Goal: Transaction & Acquisition: Obtain resource

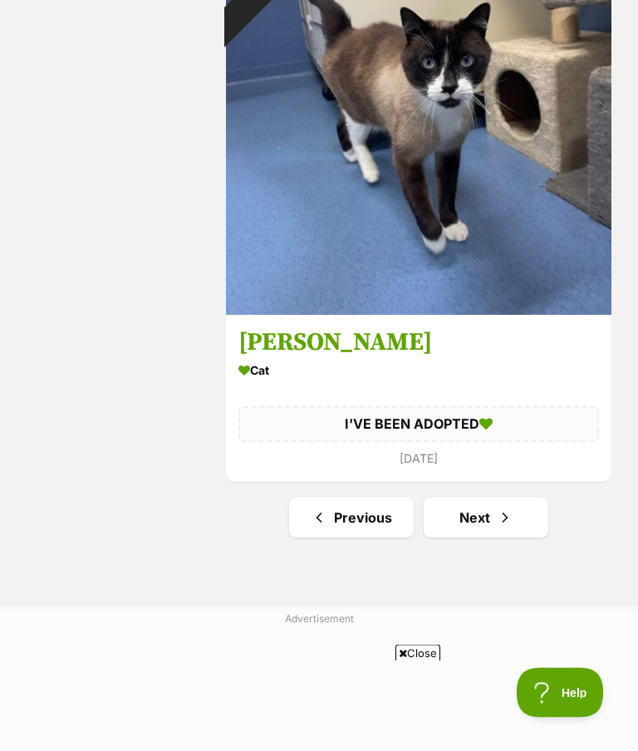
scroll to position [11236, 0]
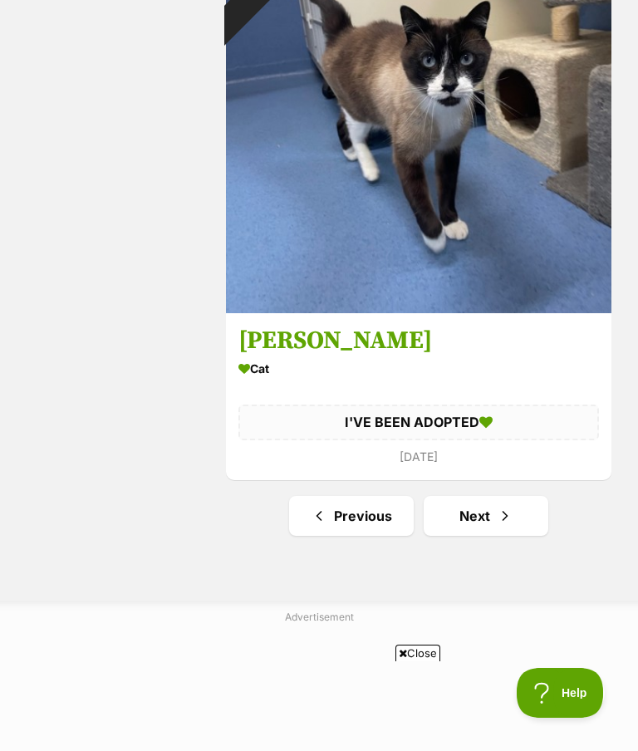
click at [490, 533] on link "Next" at bounding box center [486, 516] width 125 height 40
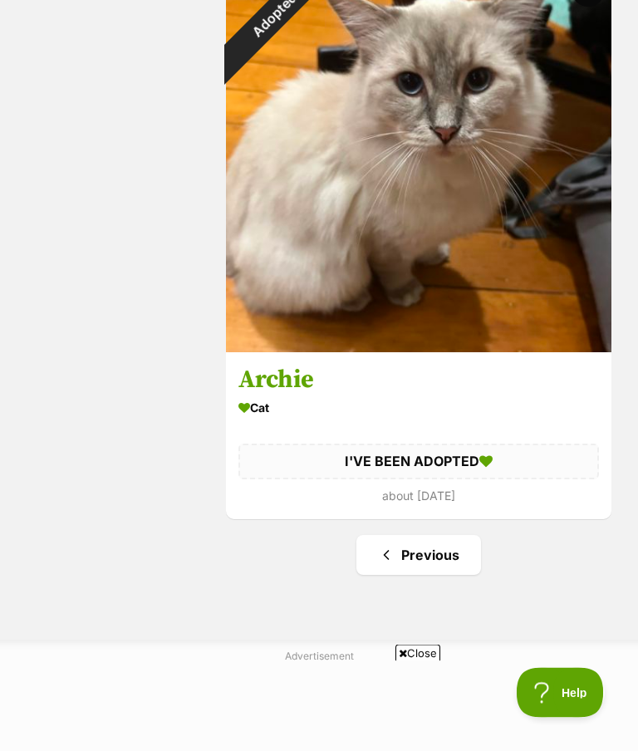
scroll to position [3238, 0]
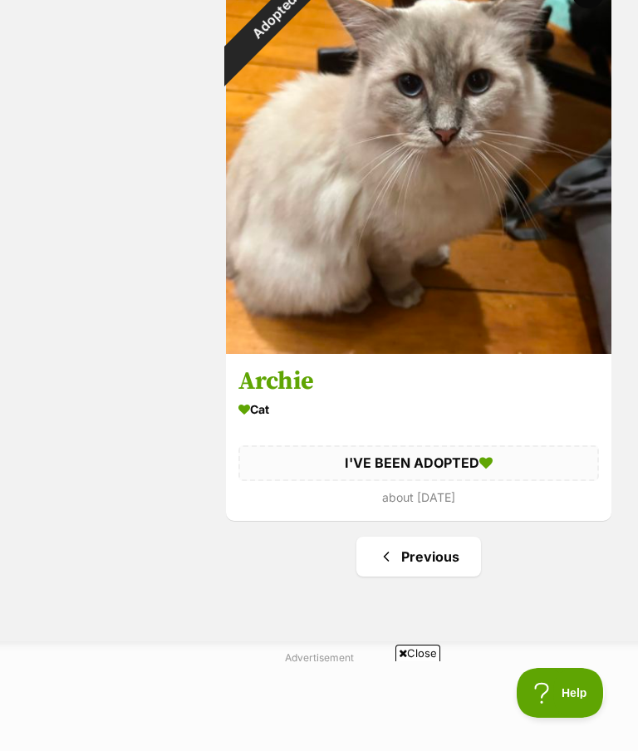
click at [431, 569] on link "Previous" at bounding box center [418, 557] width 125 height 40
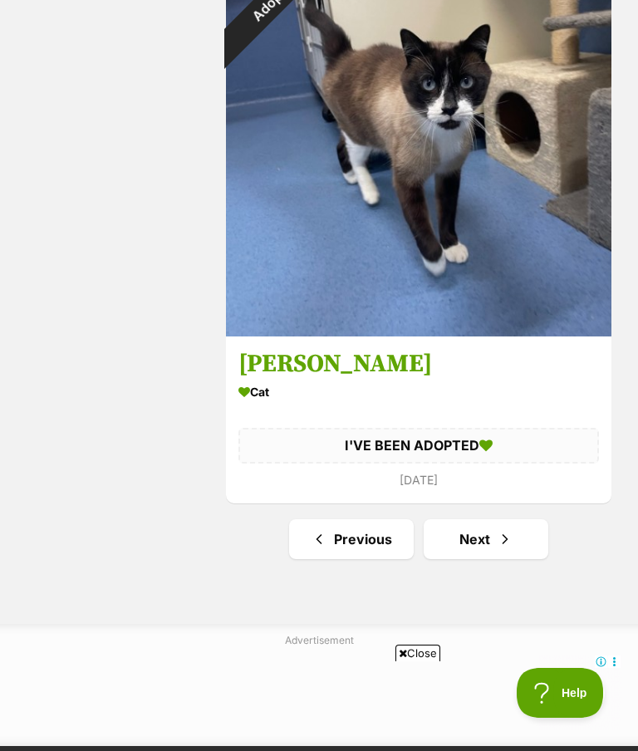
click at [354, 552] on link "Previous" at bounding box center [351, 539] width 125 height 40
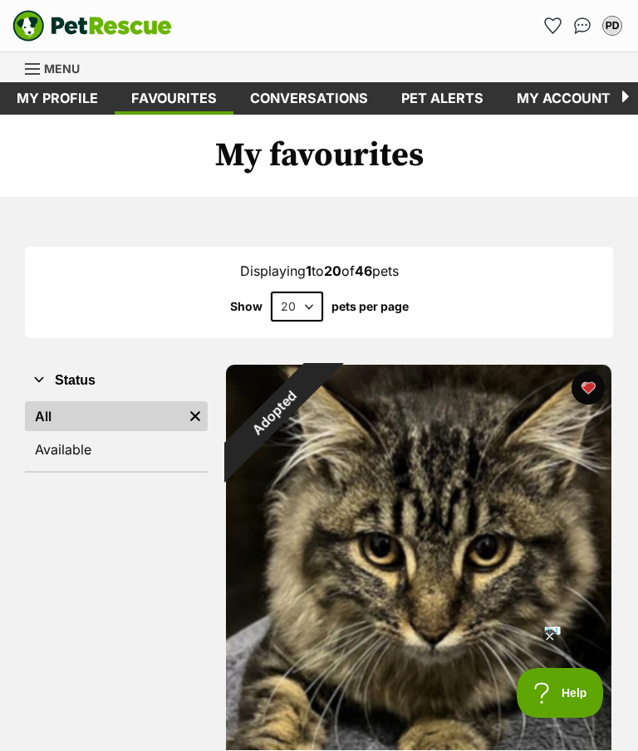
click at [56, 60] on link "Menu" at bounding box center [58, 67] width 66 height 30
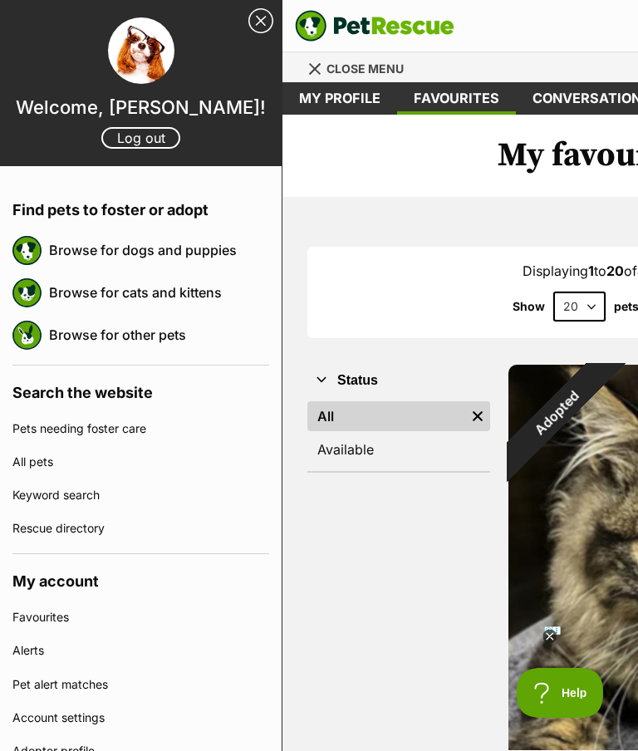
click at [193, 294] on link "Browse for cats and kittens" at bounding box center [159, 292] width 220 height 35
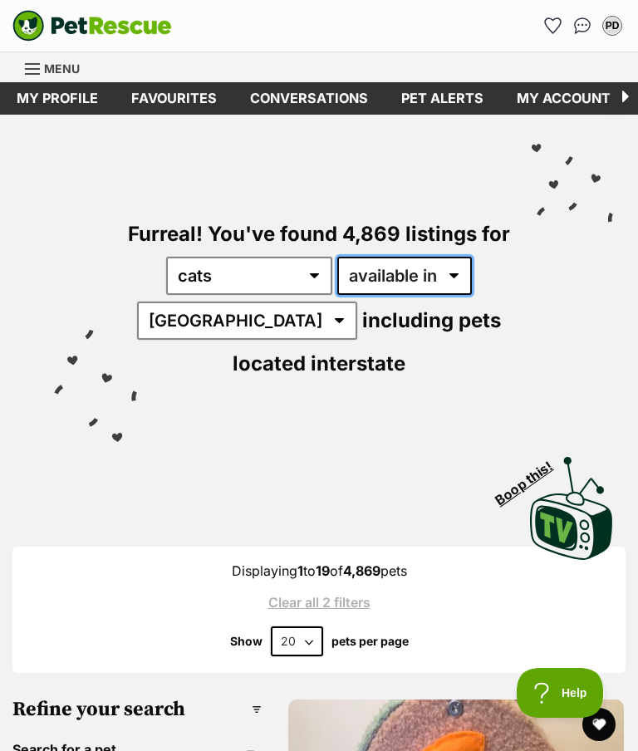
click at [455, 275] on select "available in located in" at bounding box center [404, 276] width 135 height 38
click at [469, 285] on select "available in located in" at bounding box center [404, 276] width 135 height 38
select select "disabled"
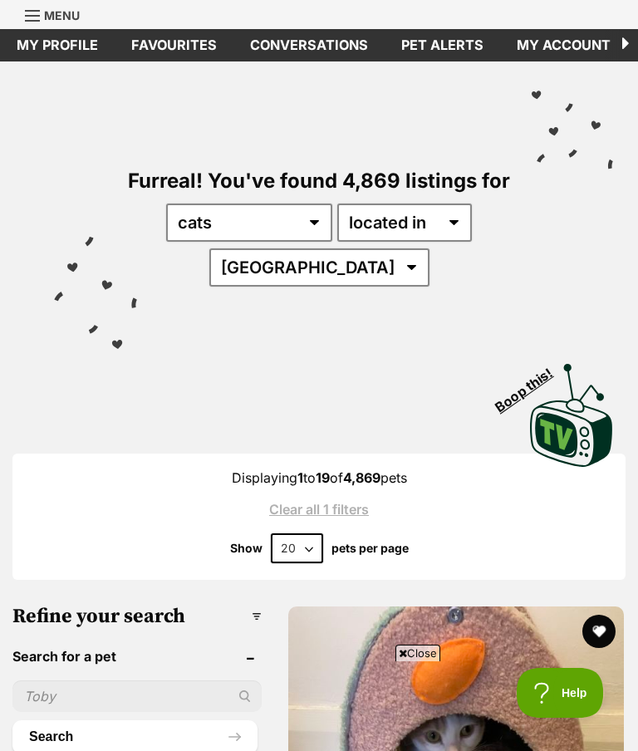
scroll to position [59, 0]
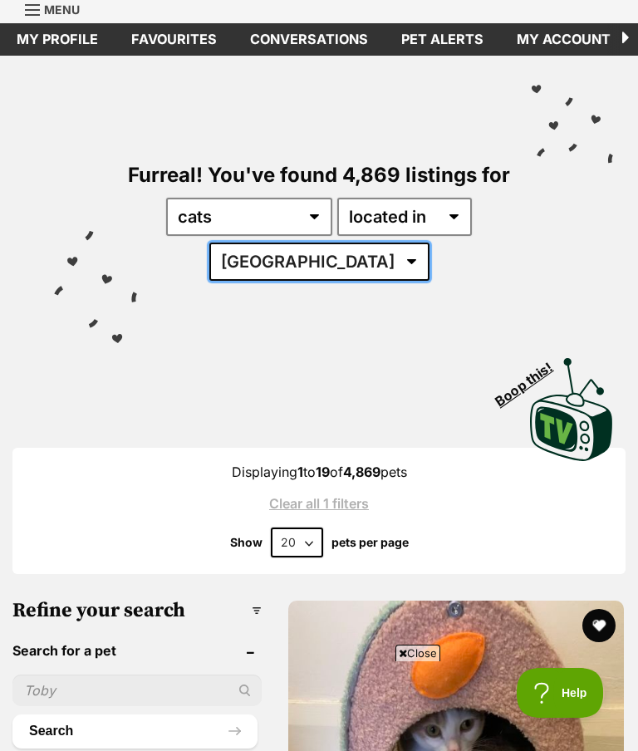
click at [359, 266] on select "Australia ACT NSW NT QLD SA TAS VIC WA" at bounding box center [319, 262] width 220 height 38
select select "[GEOGRAPHIC_DATA]"
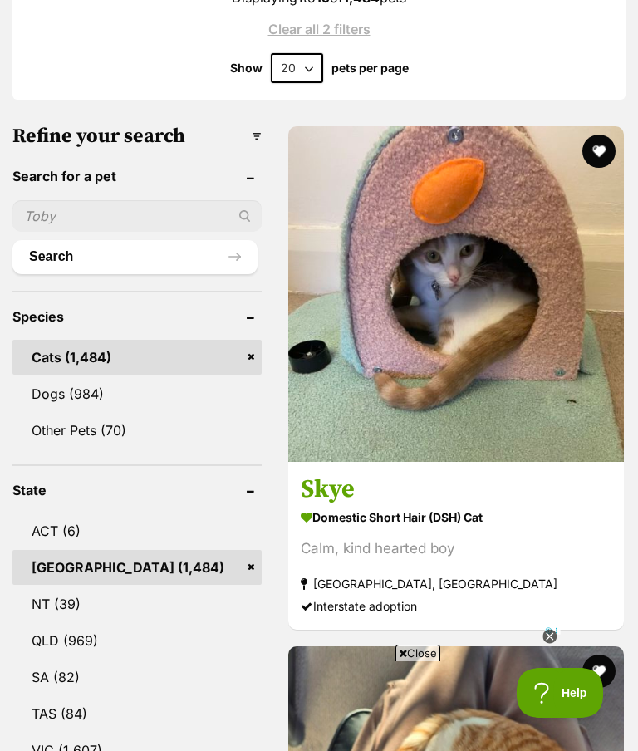
click at [71, 219] on input "text" at bounding box center [136, 216] width 249 height 32
type input "Hazel"
click at [118, 256] on button "Search" at bounding box center [134, 256] width 245 height 33
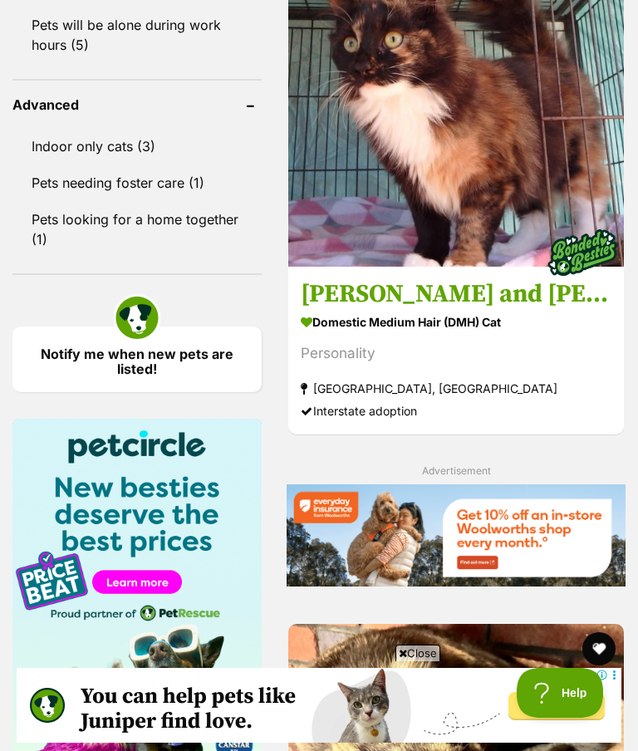
scroll to position [1979, 0]
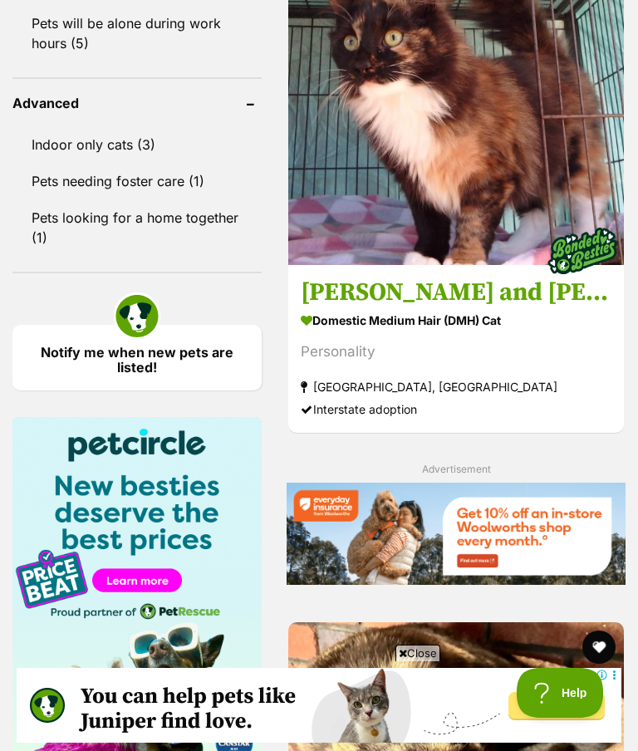
click at [401, 308] on h3 "Hazel and Hannah" at bounding box center [456, 293] width 311 height 32
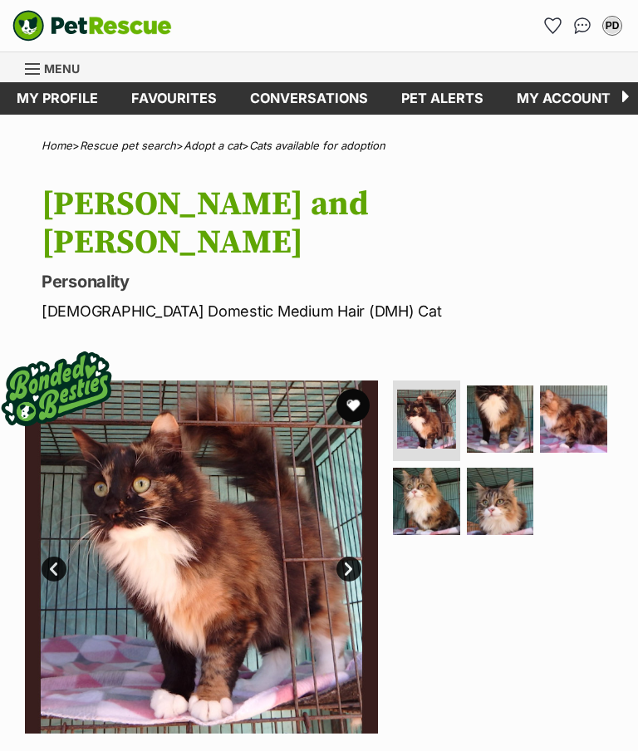
click at [502, 468] on img at bounding box center [500, 501] width 67 height 67
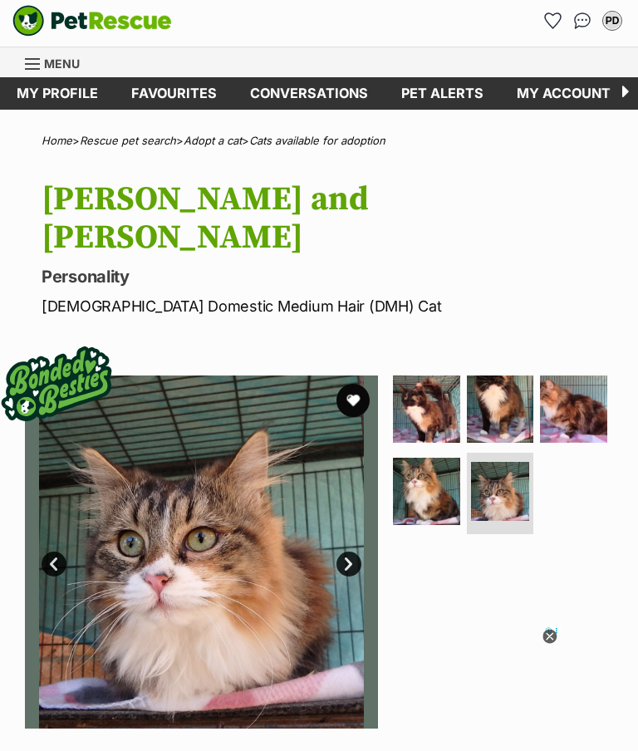
click at [578, 376] on img at bounding box center [573, 409] width 67 height 67
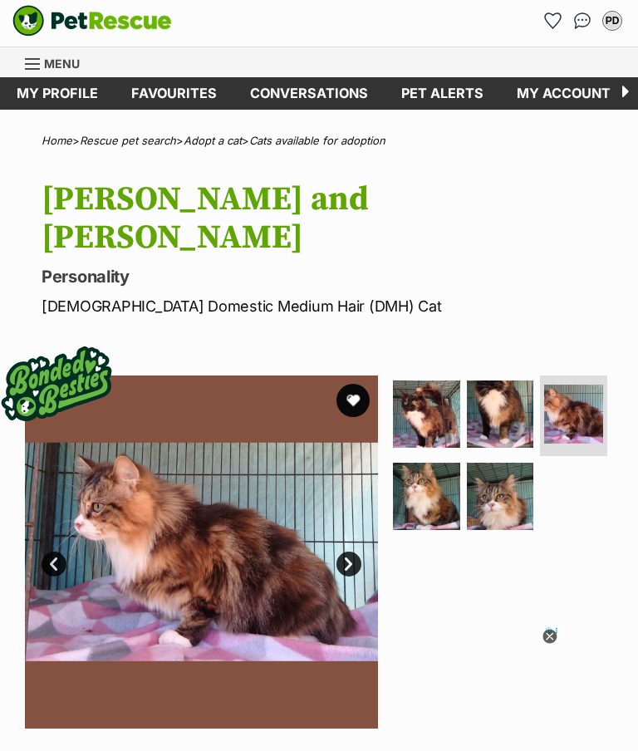
click at [497, 384] on img at bounding box center [500, 414] width 67 height 67
